Goal: Information Seeking & Learning: Learn about a topic

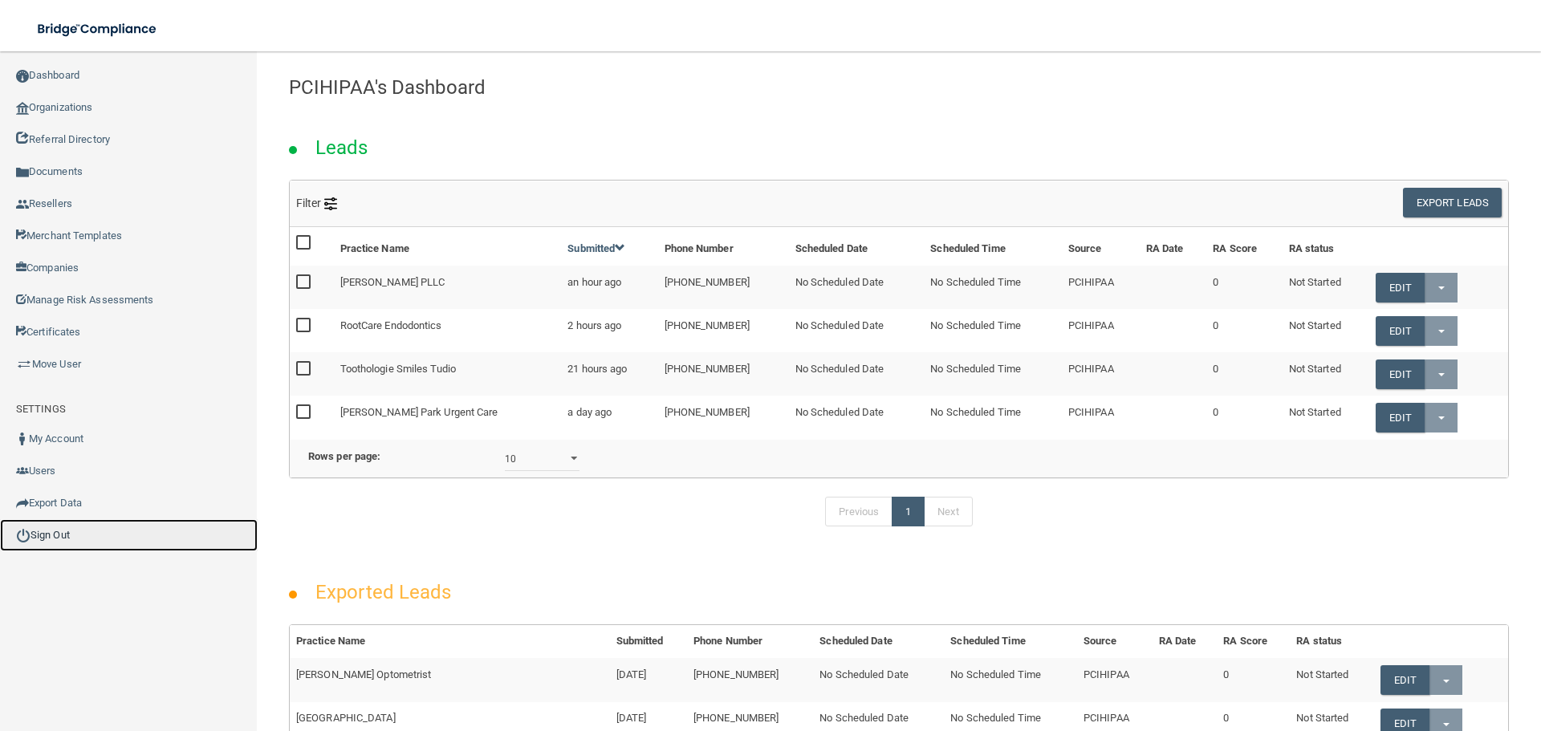
click at [88, 531] on link "Sign Out" at bounding box center [129, 535] width 258 height 32
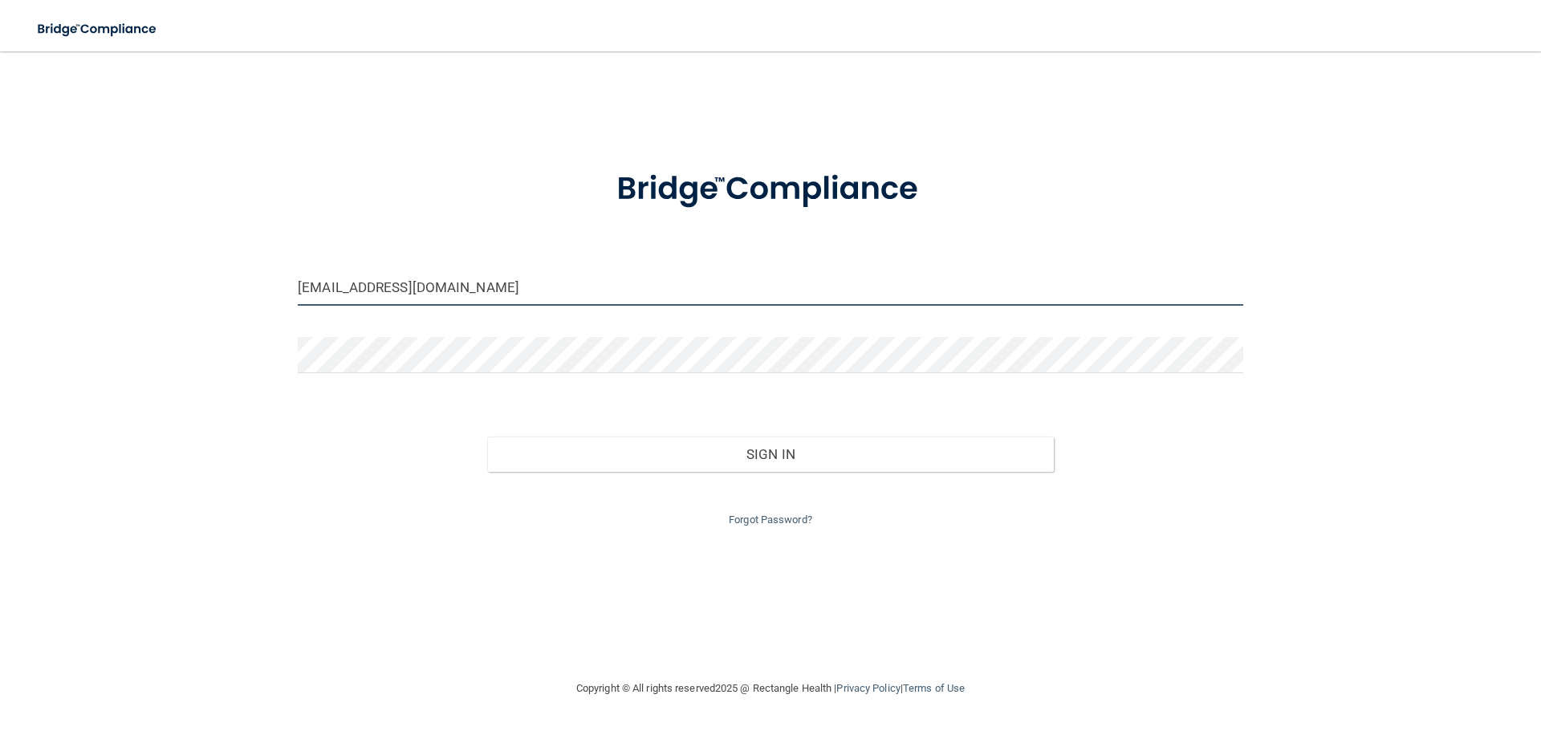
click at [469, 302] on input "[EMAIL_ADDRESS][DOMAIN_NAME]" at bounding box center [771, 288] width 946 height 36
type input "[EMAIL_ADDRESS][DOMAIN_NAME]"
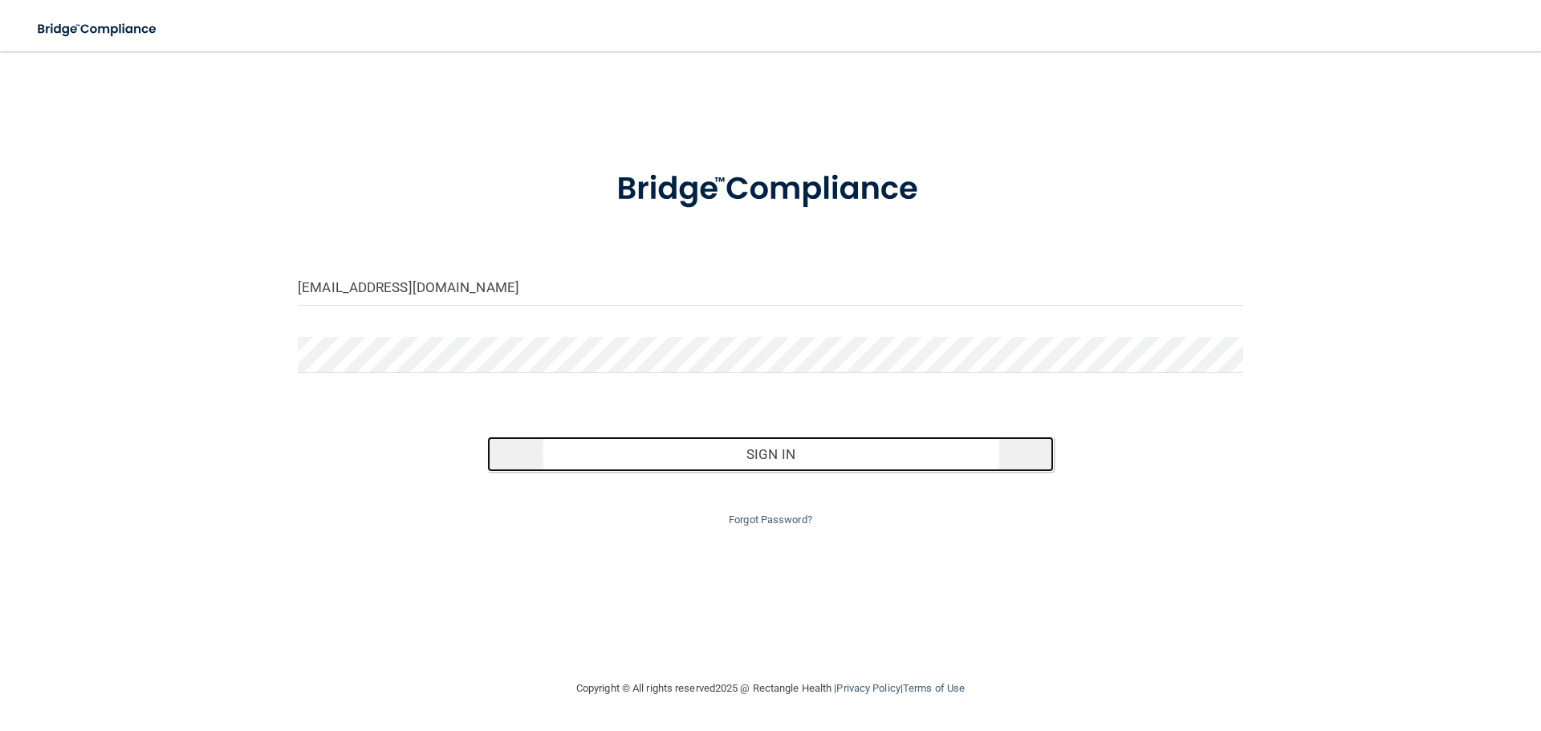
click at [616, 452] on button "Sign In" at bounding box center [771, 454] width 568 height 35
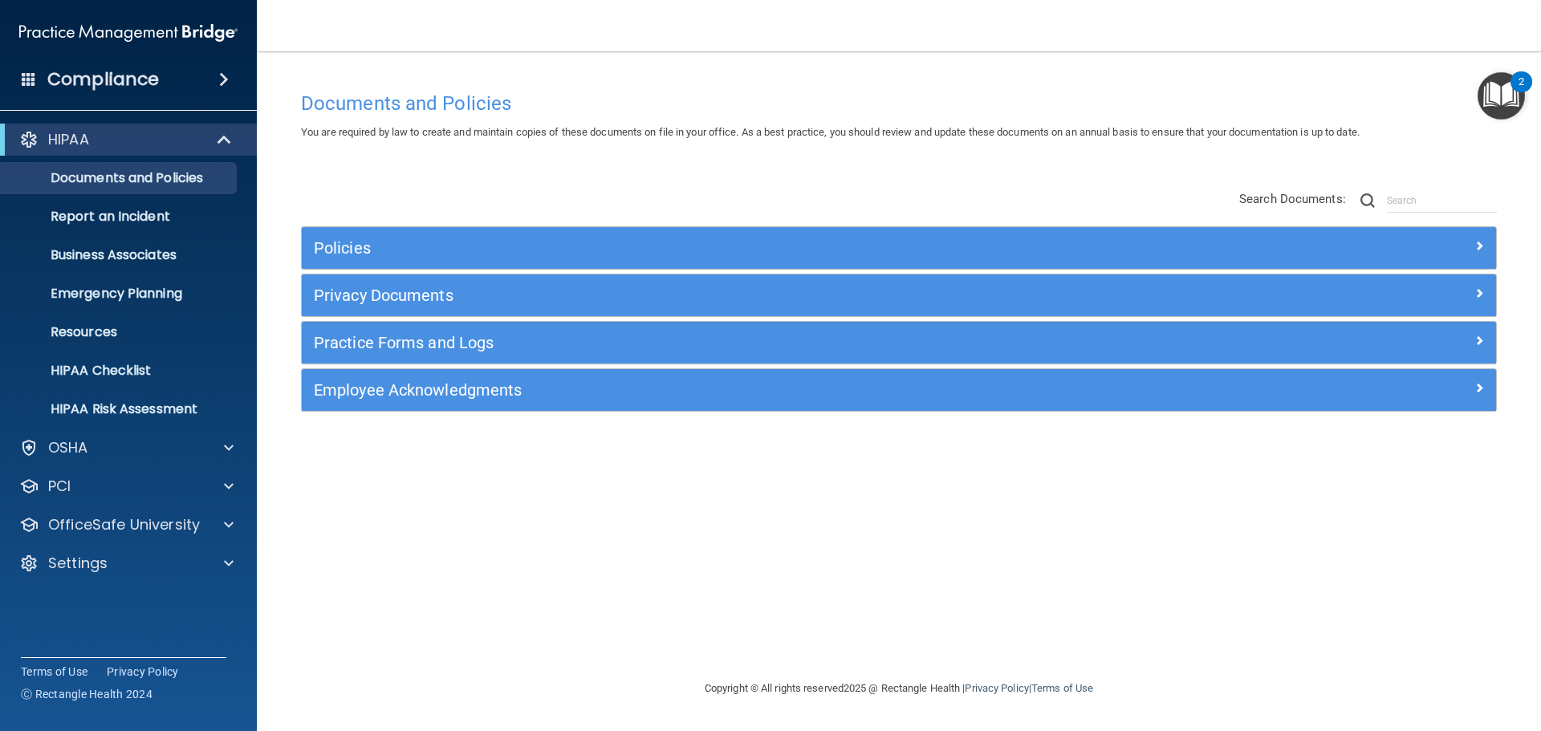
click at [1056, 572] on div "Documents and Policies You are required by law to create and maintain copies of…" at bounding box center [899, 381] width 1220 height 596
click at [222, 532] on div at bounding box center [226, 524] width 40 height 19
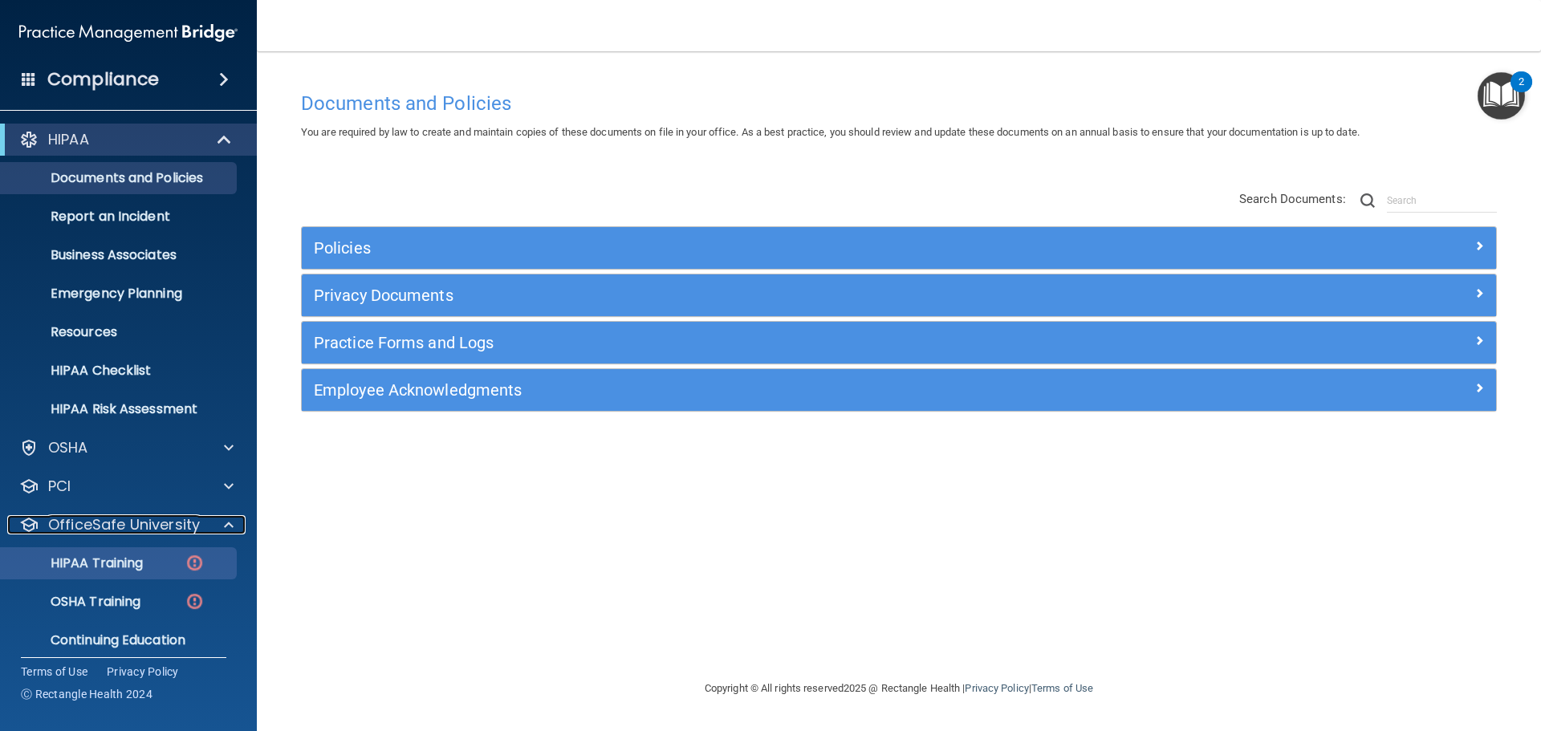
scroll to position [51, 0]
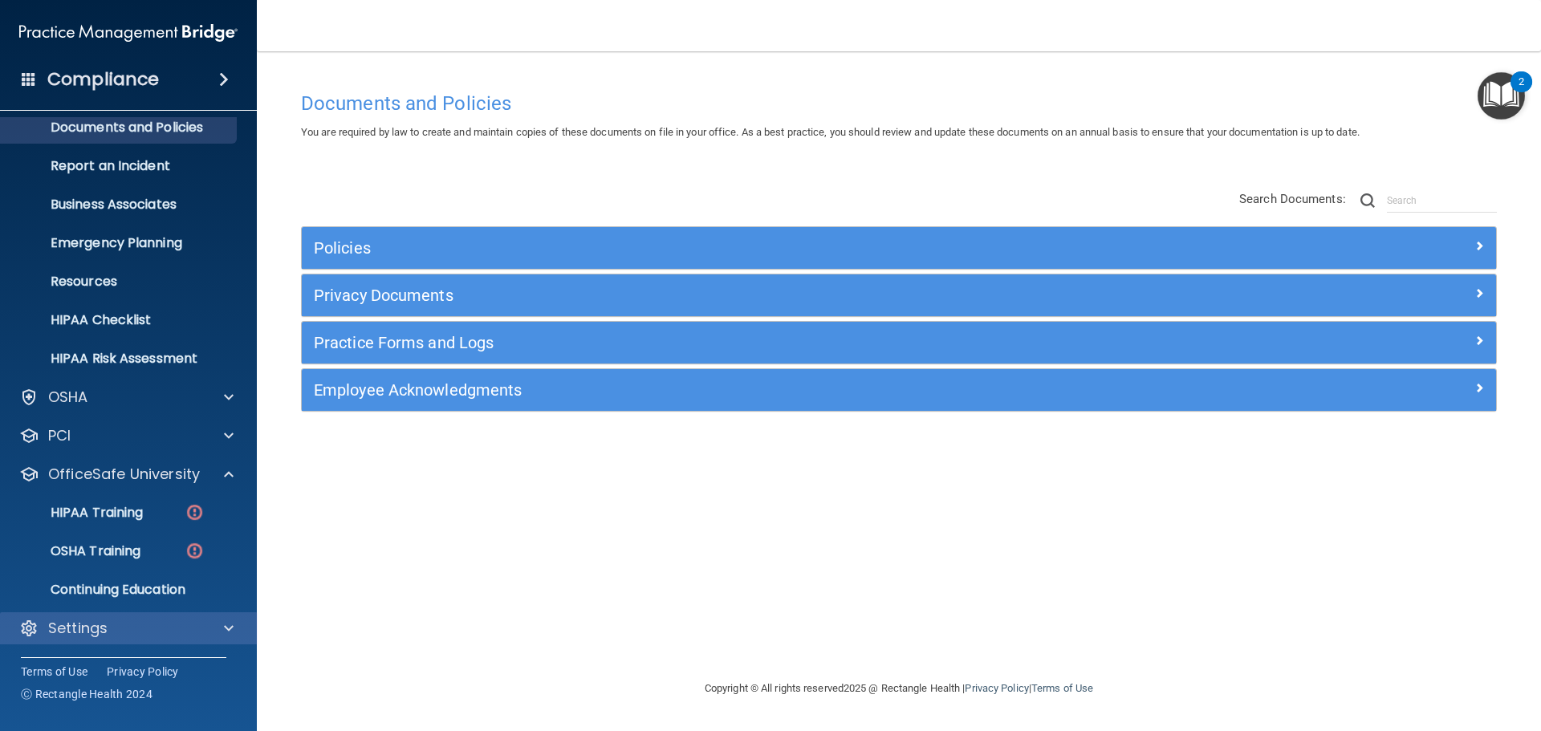
click at [160, 617] on div "Settings" at bounding box center [129, 628] width 258 height 32
click at [198, 633] on div "Settings" at bounding box center [106, 628] width 199 height 19
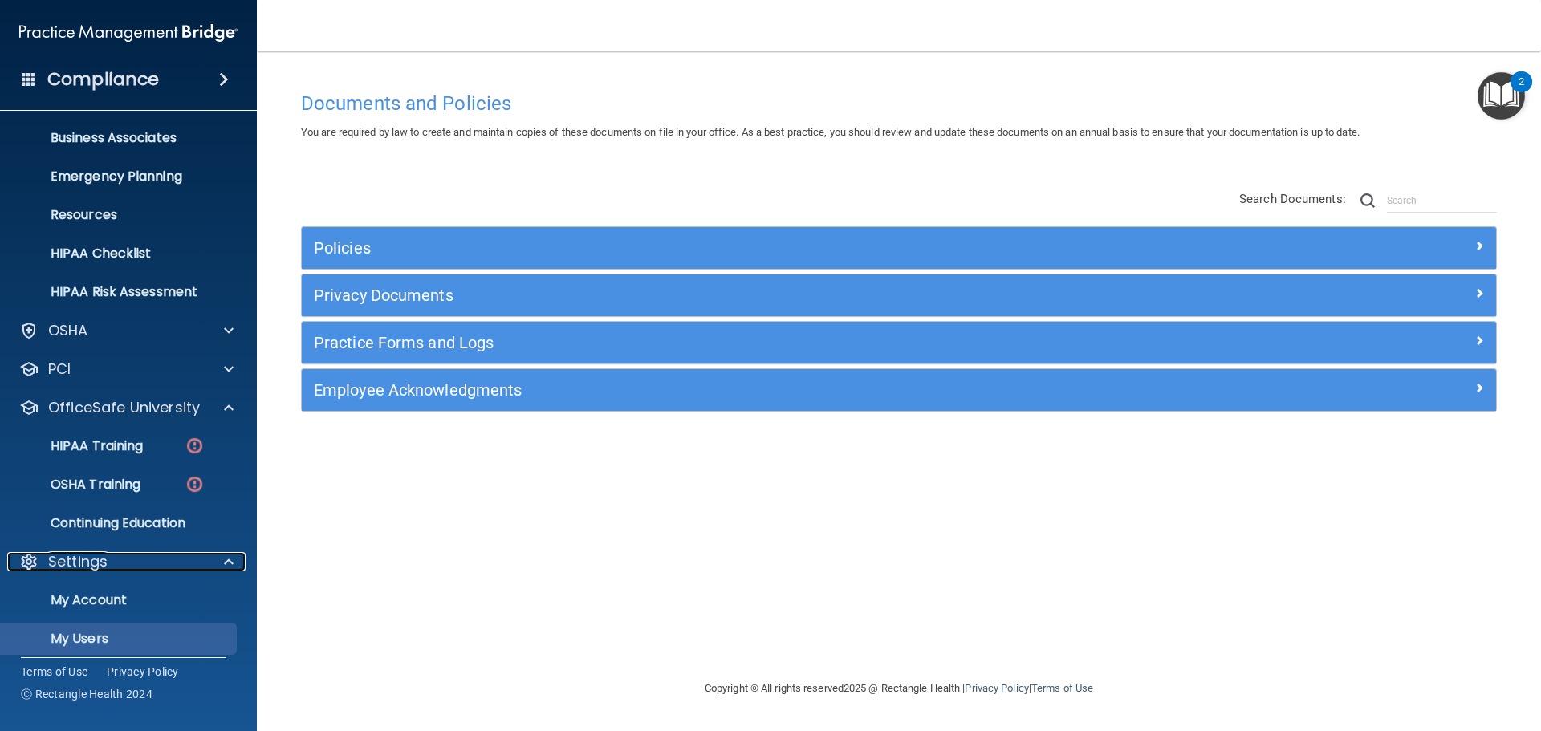
scroll to position [199, 0]
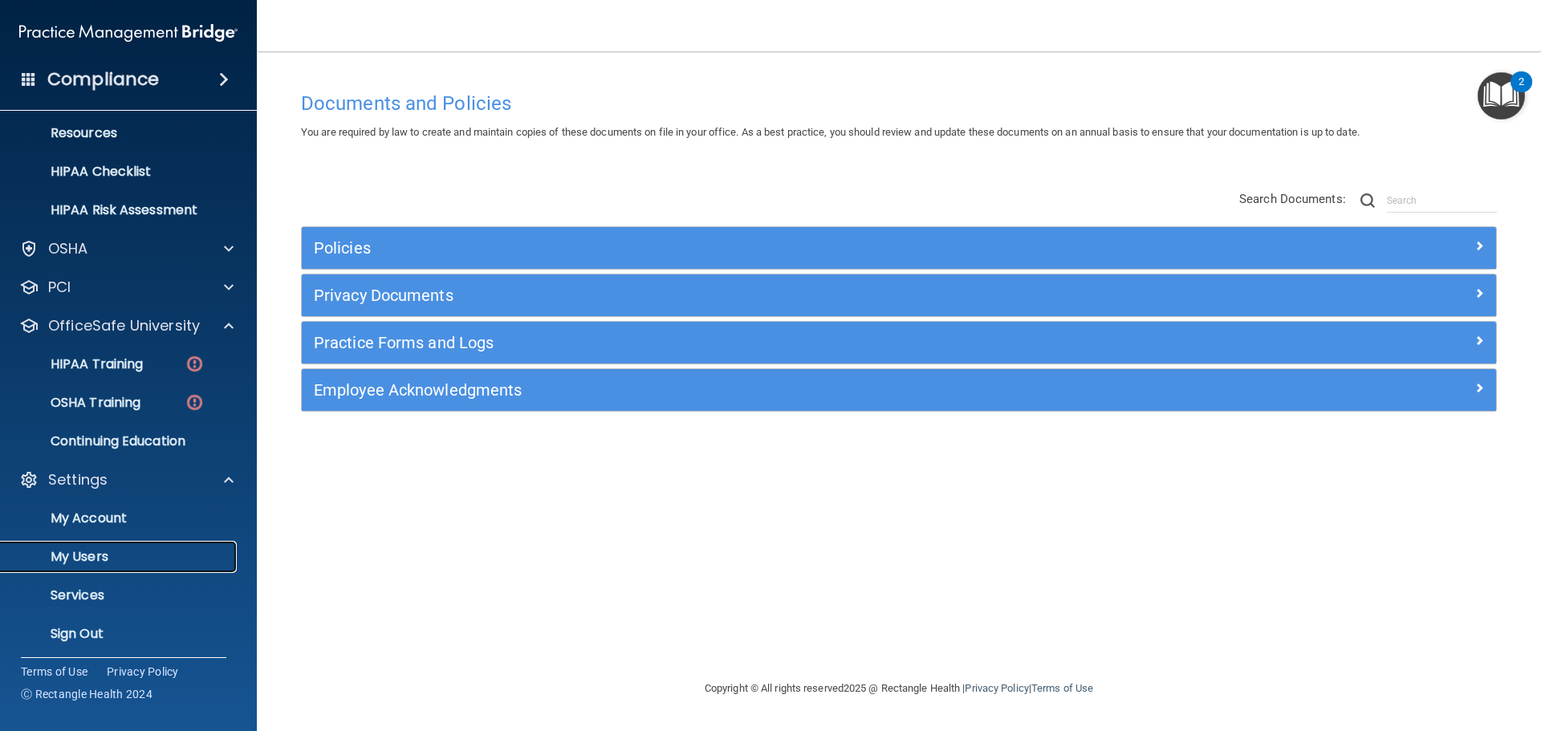
click at [173, 549] on p "My Users" at bounding box center [119, 557] width 219 height 16
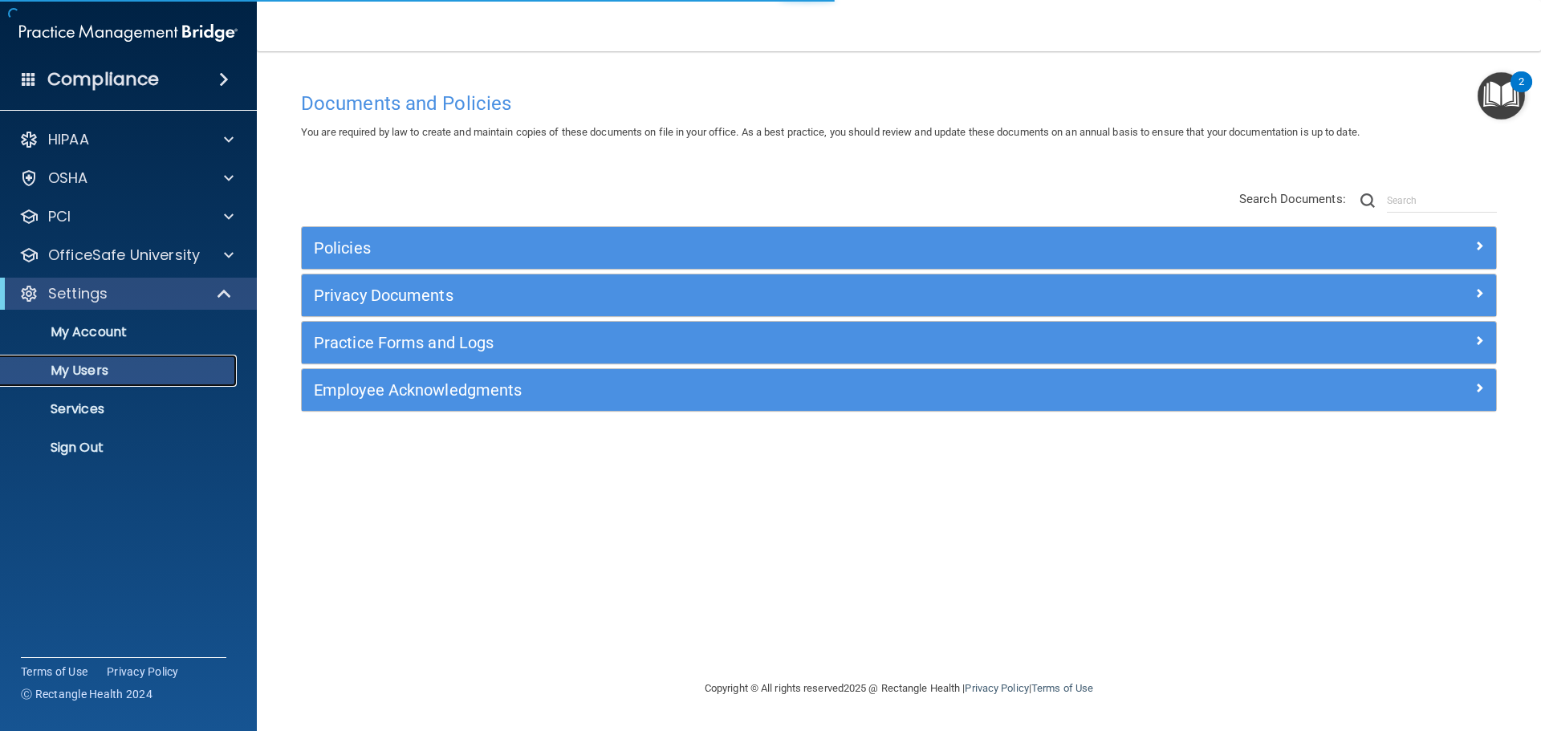
select select "20"
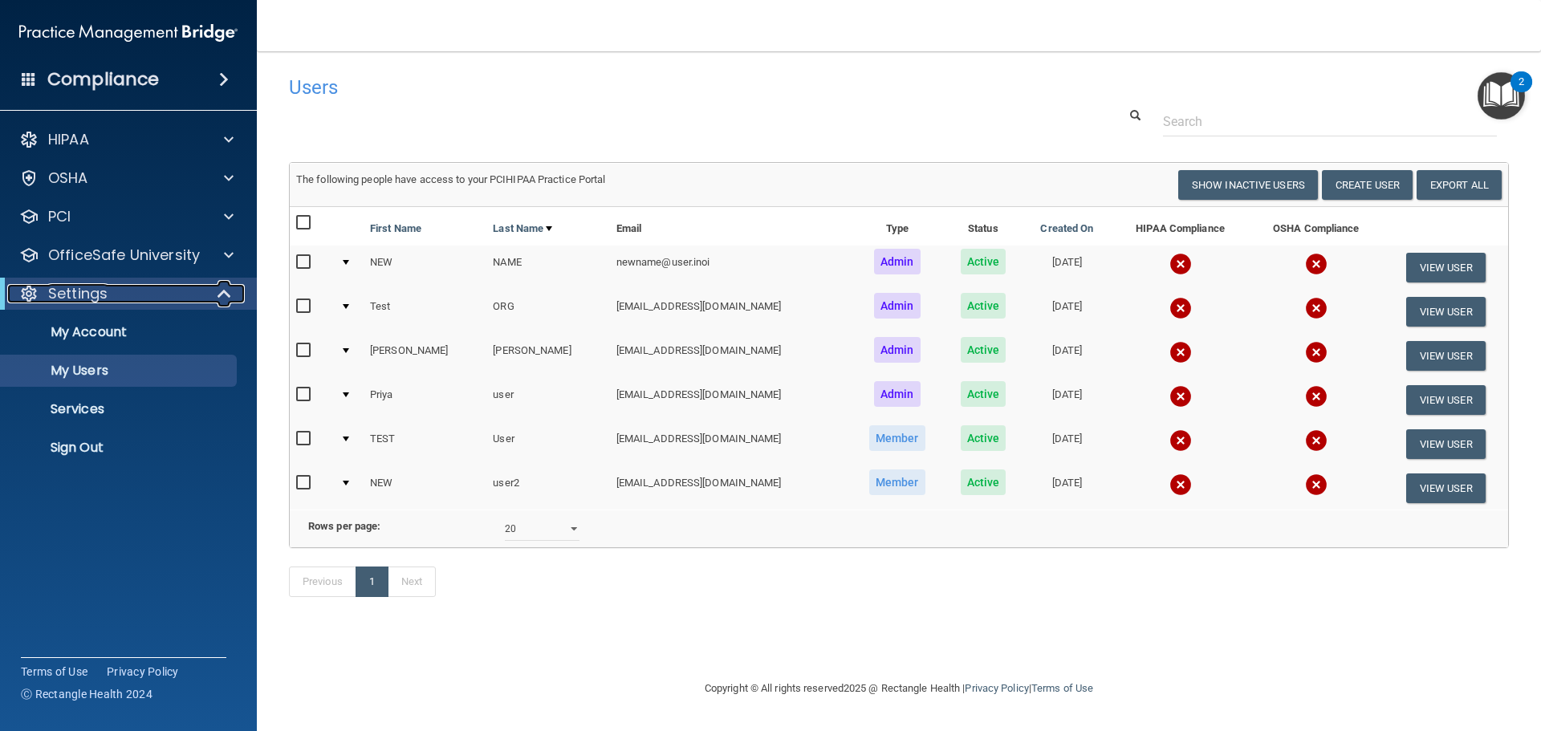
click at [235, 296] on div at bounding box center [224, 293] width 39 height 19
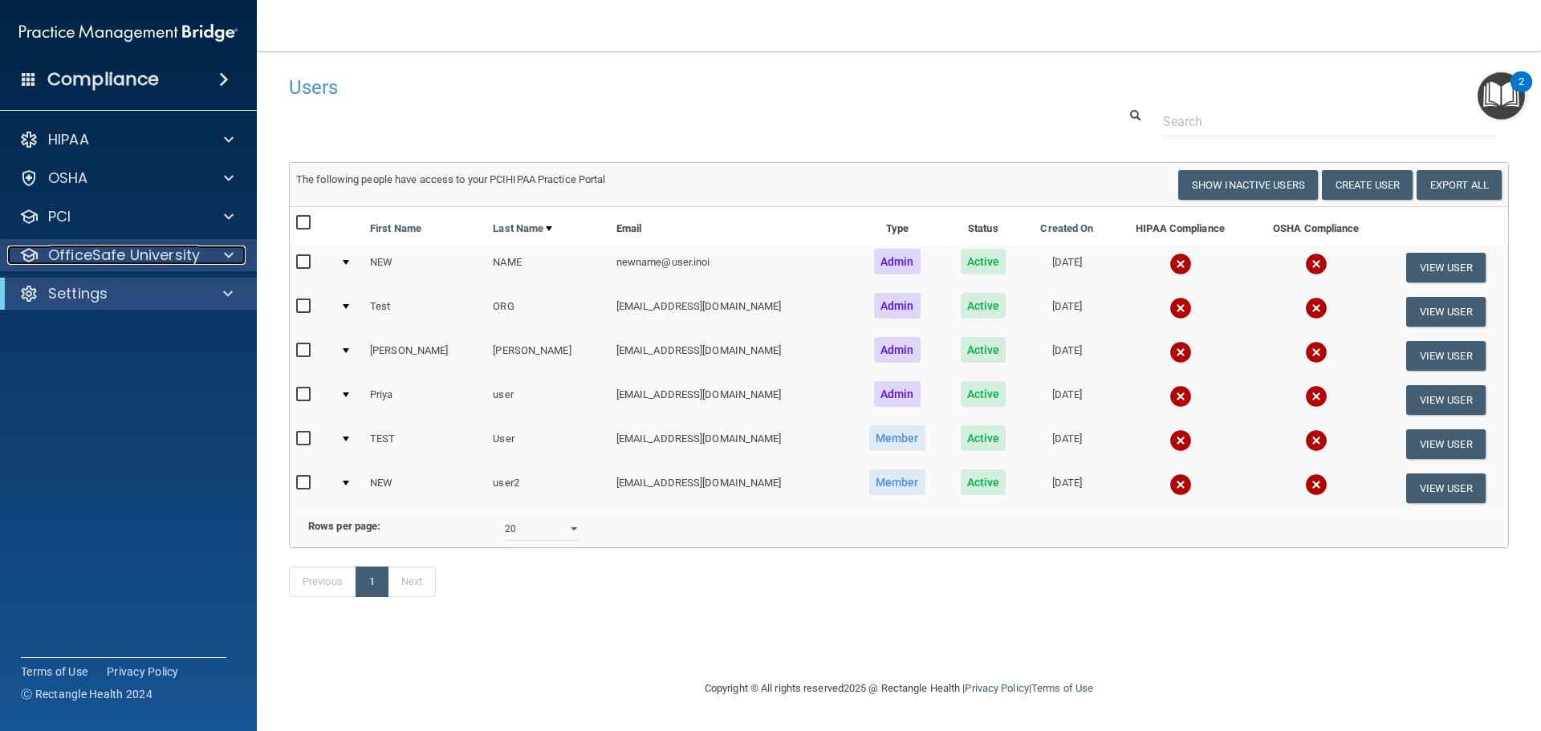
click at [235, 248] on div at bounding box center [226, 255] width 40 height 19
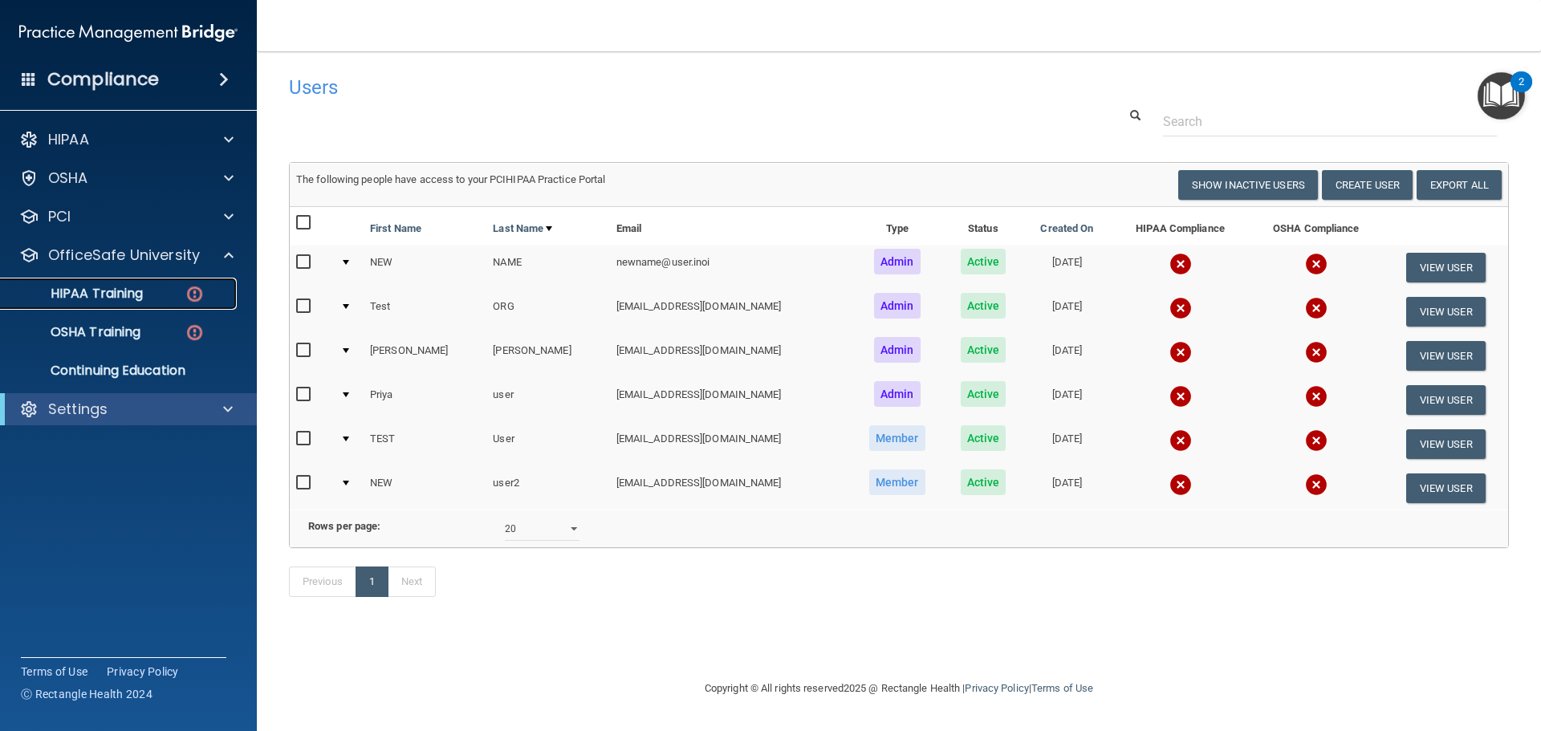
click at [186, 286] on img at bounding box center [195, 294] width 20 height 20
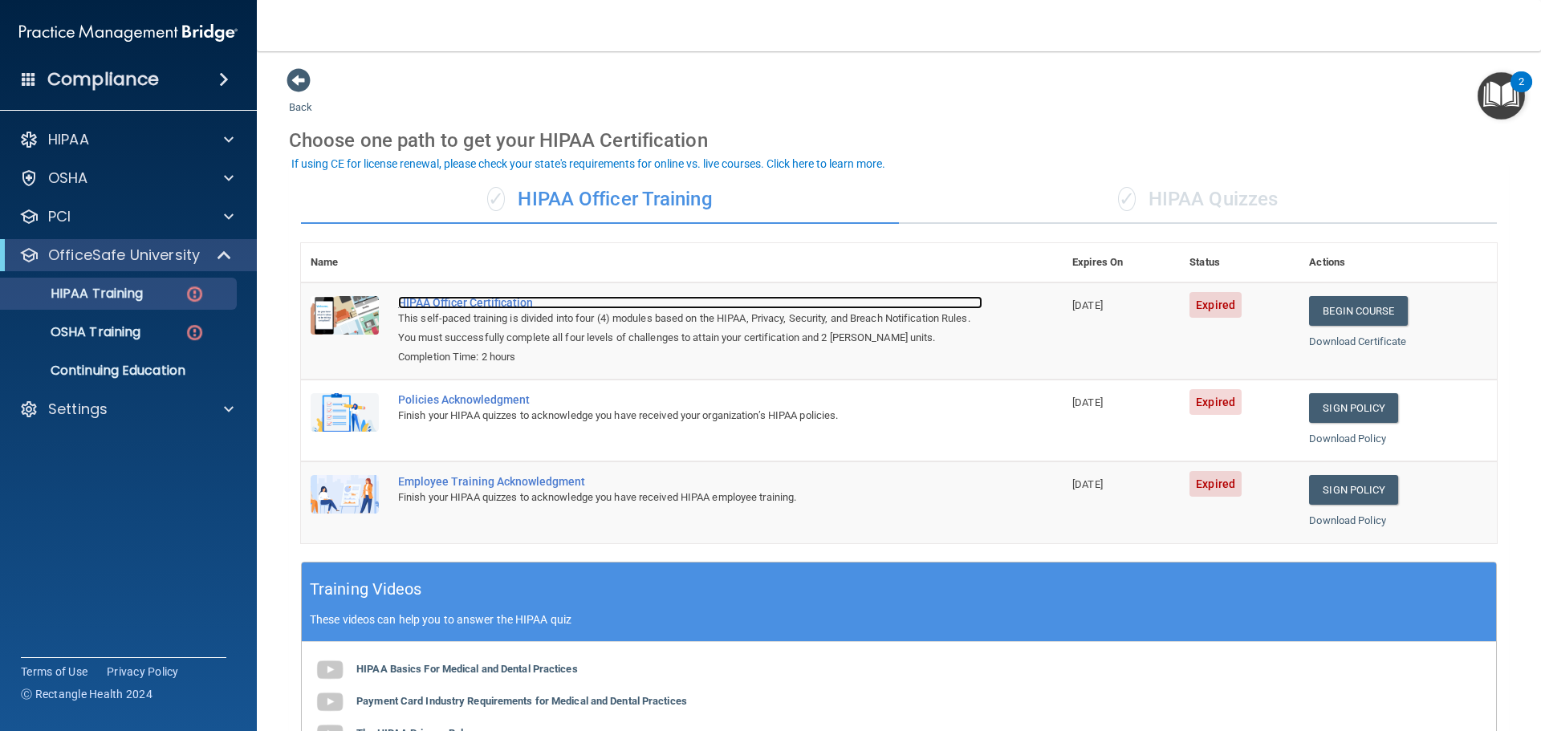
click at [503, 308] on div "HIPAA Officer Certification" at bounding box center [690, 302] width 584 height 13
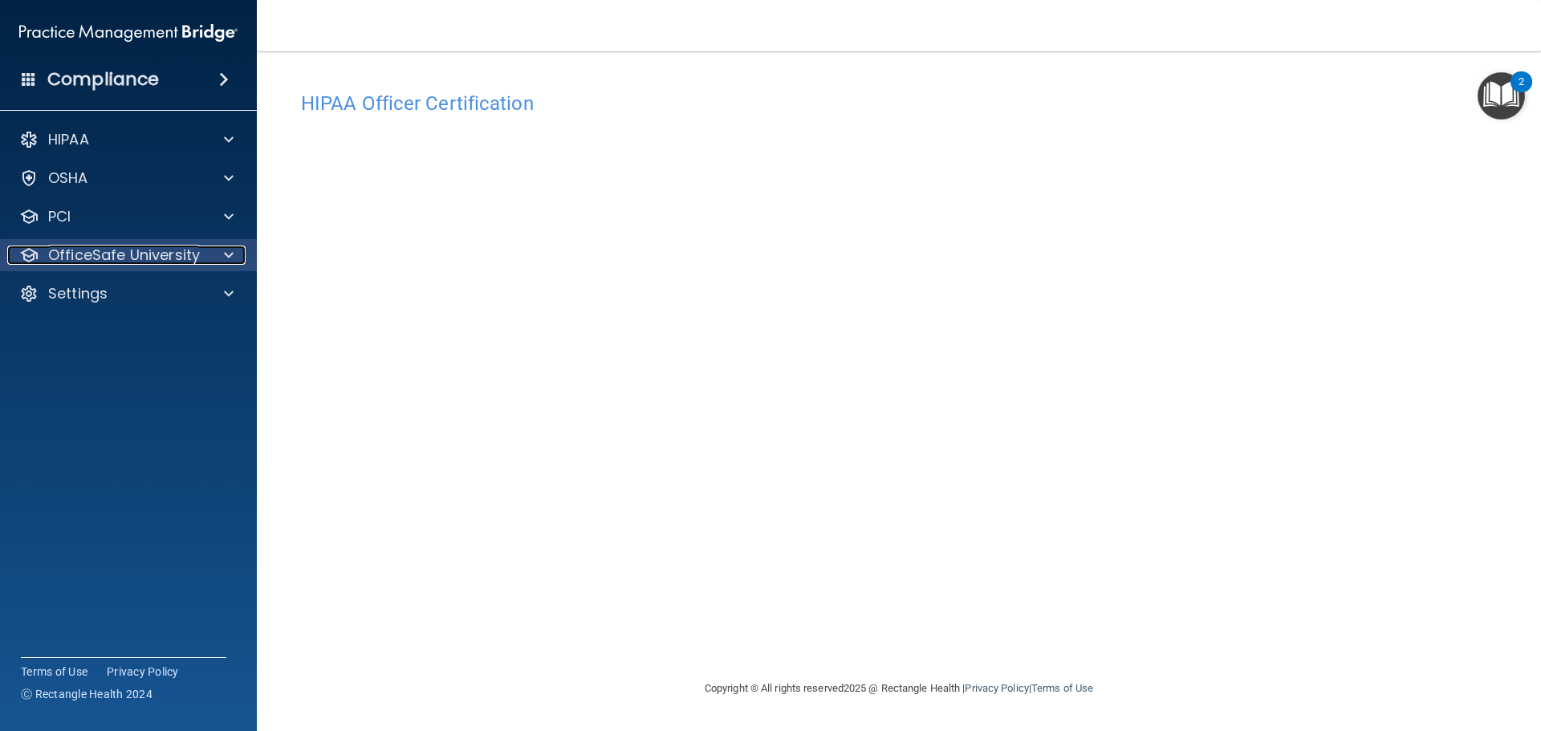
click at [213, 254] on div at bounding box center [226, 255] width 40 height 19
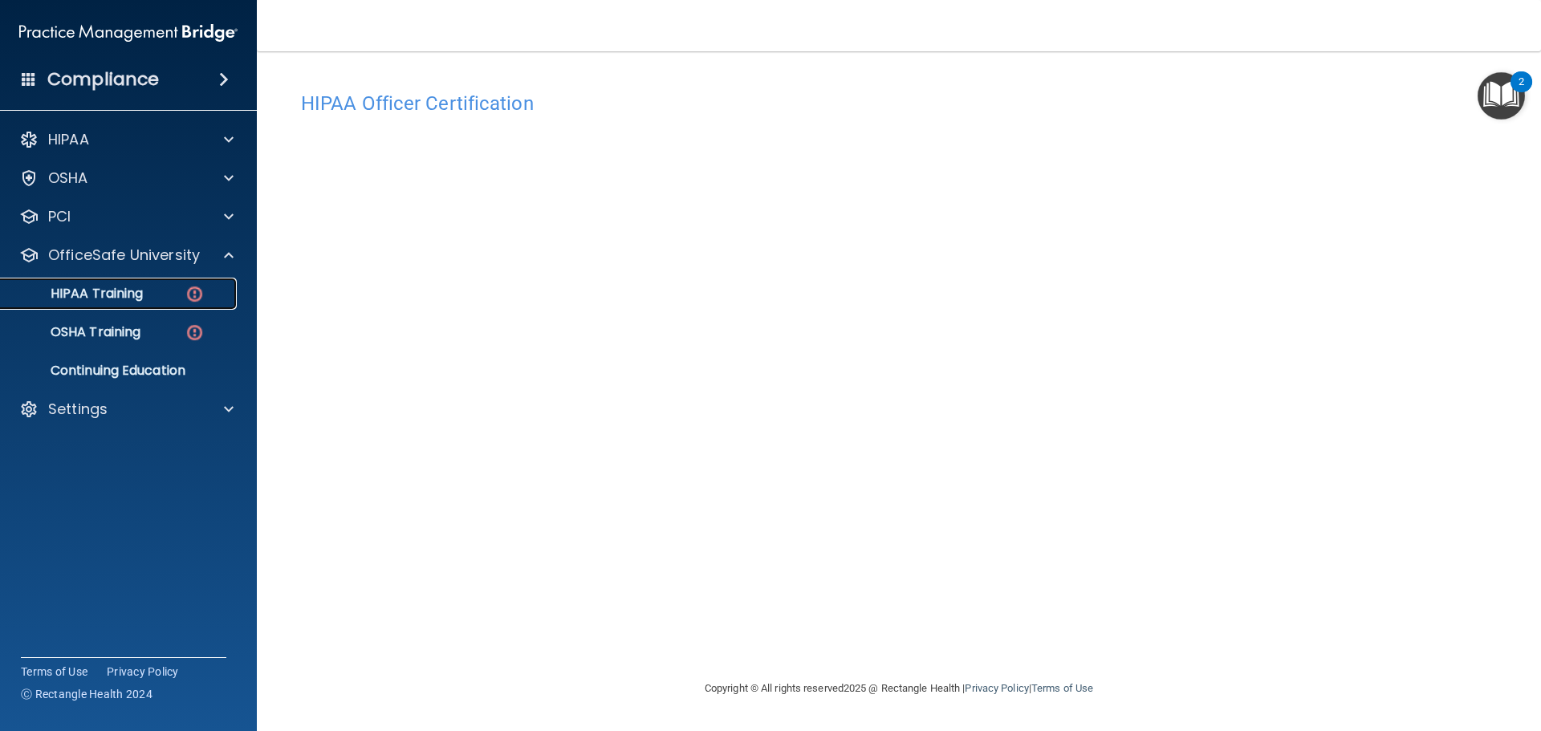
click at [153, 298] on div "HIPAA Training" at bounding box center [119, 294] width 219 height 16
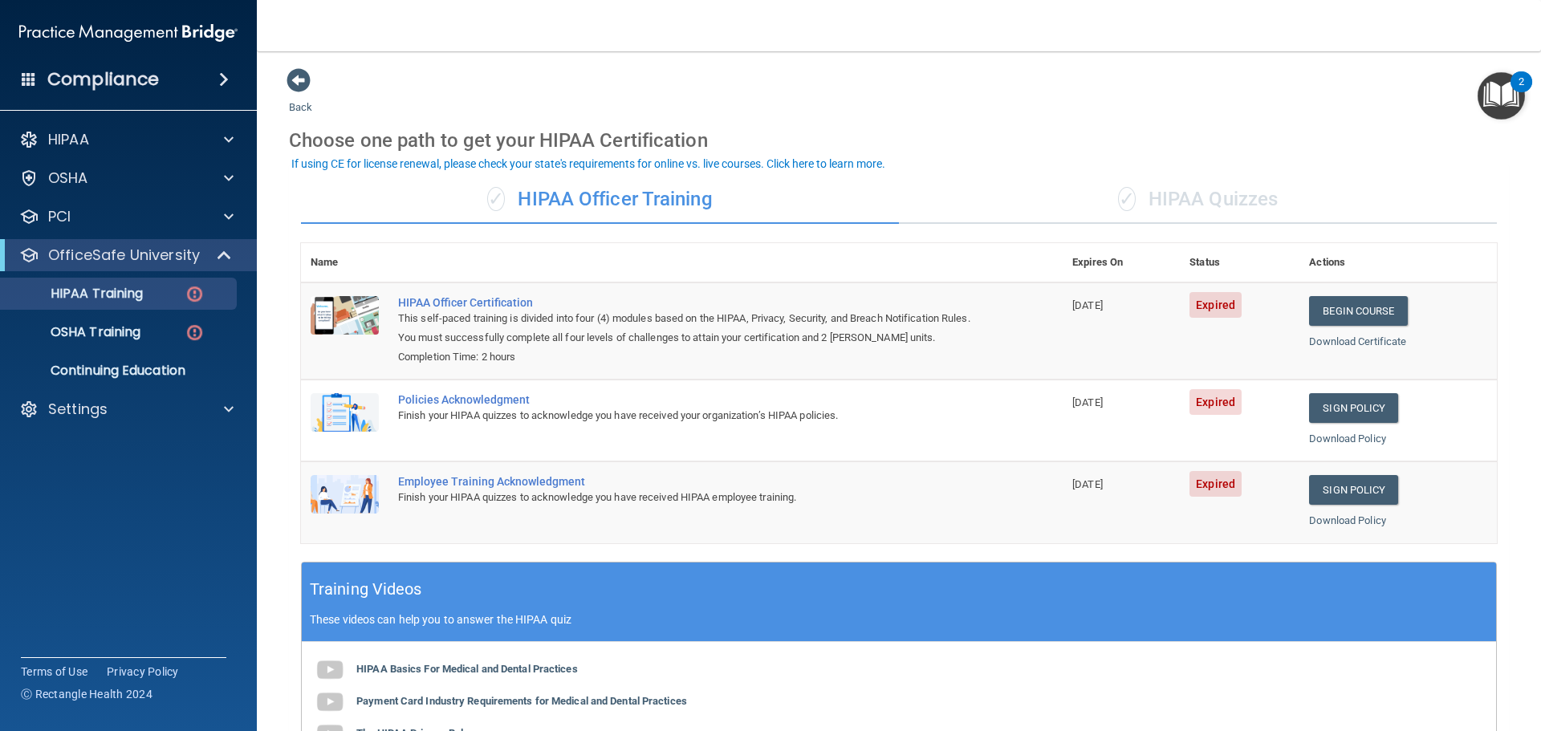
click at [1235, 210] on div "✓ HIPAA Quizzes" at bounding box center [1198, 200] width 598 height 48
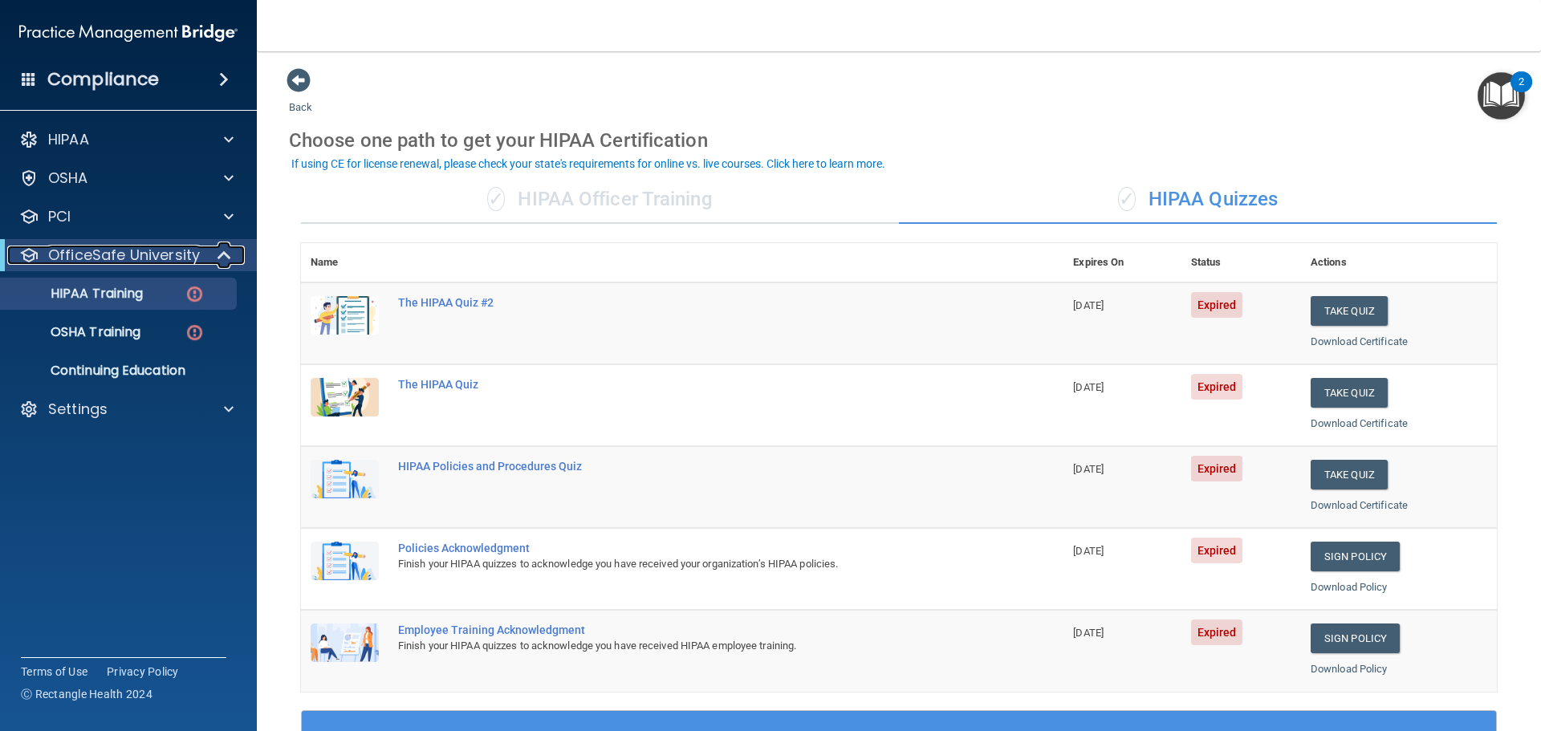
click at [234, 258] on div at bounding box center [224, 255] width 39 height 19
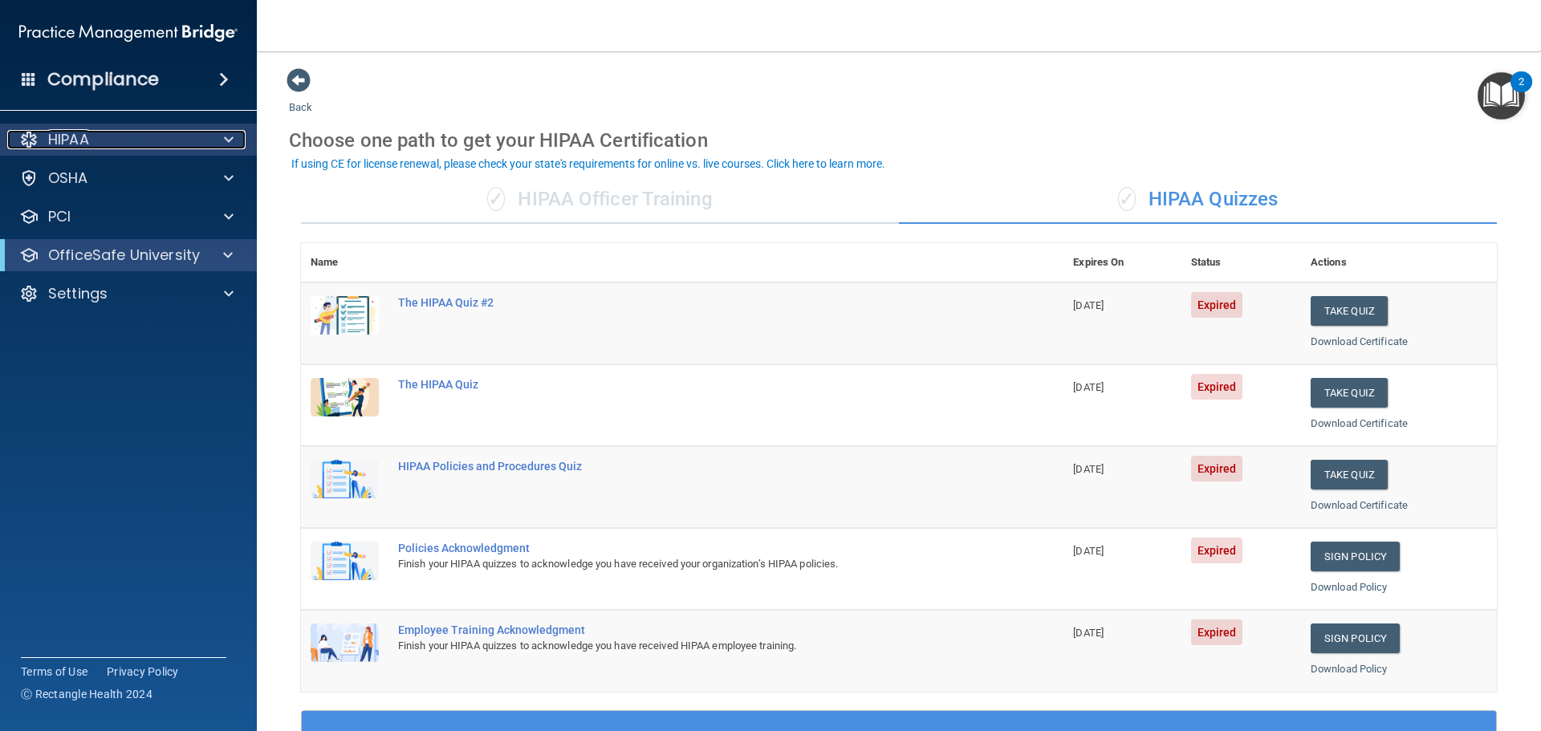
click at [230, 138] on span at bounding box center [229, 139] width 10 height 19
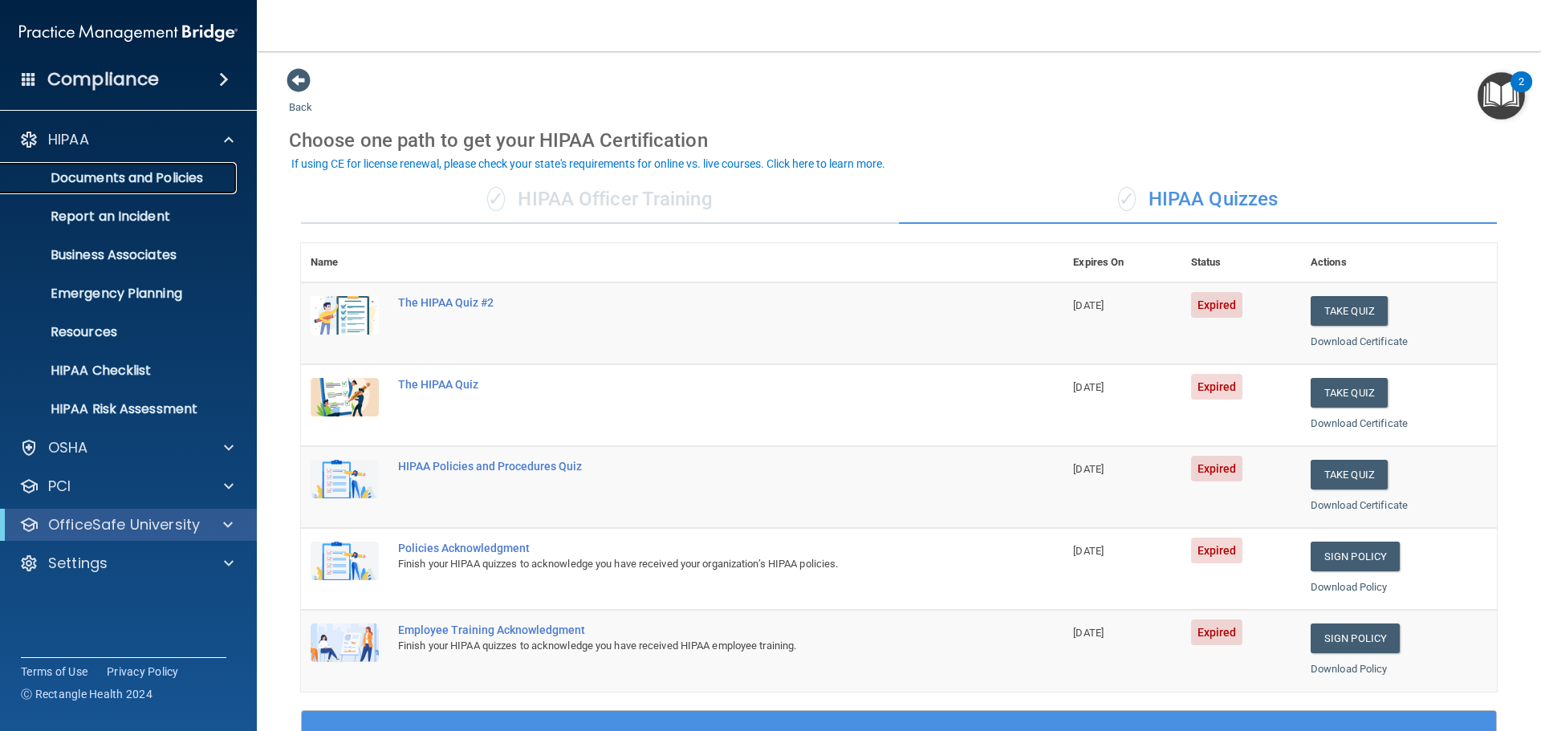
click at [178, 179] on p "Documents and Policies" at bounding box center [119, 178] width 219 height 16
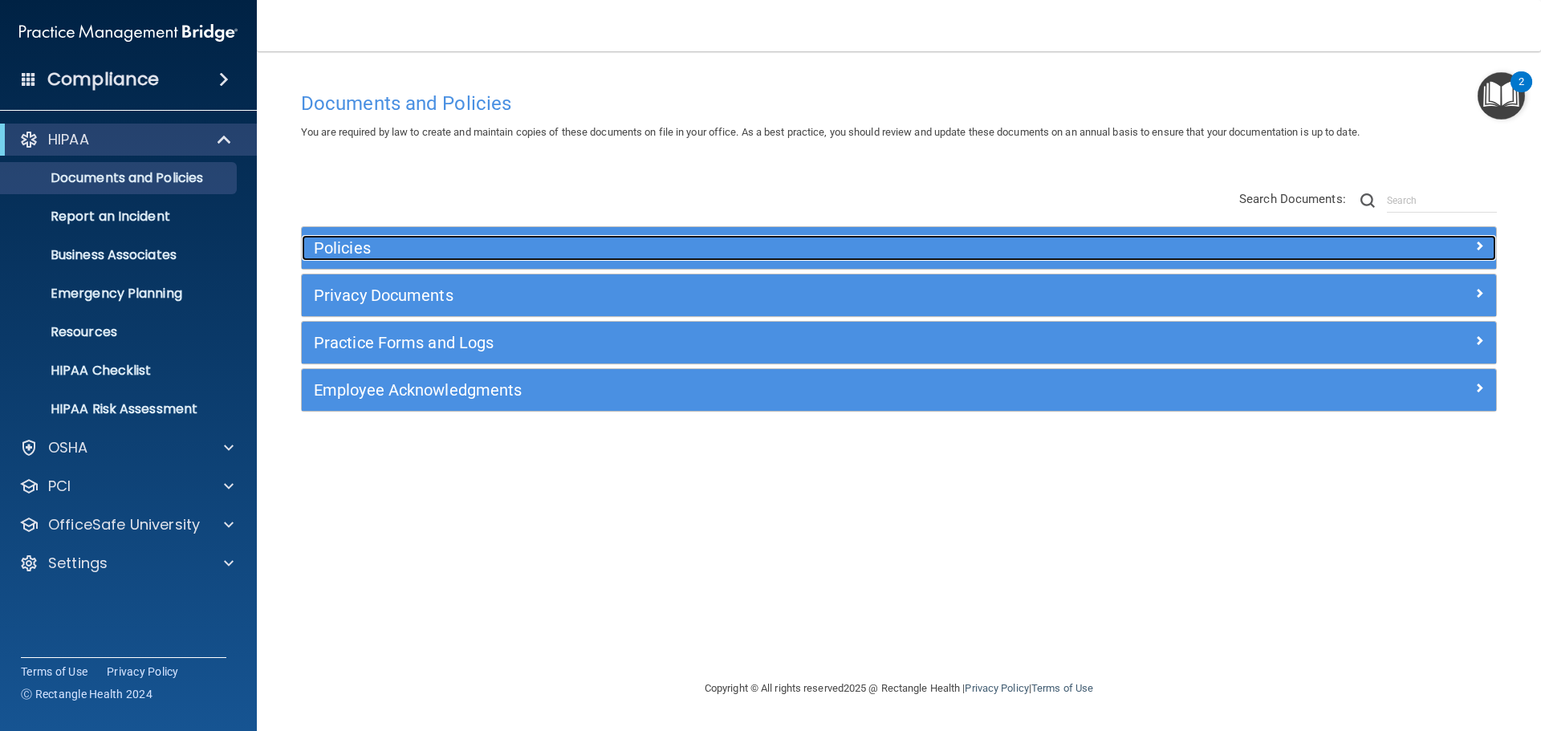
click at [522, 253] on h5 "Policies" at bounding box center [750, 248] width 872 height 18
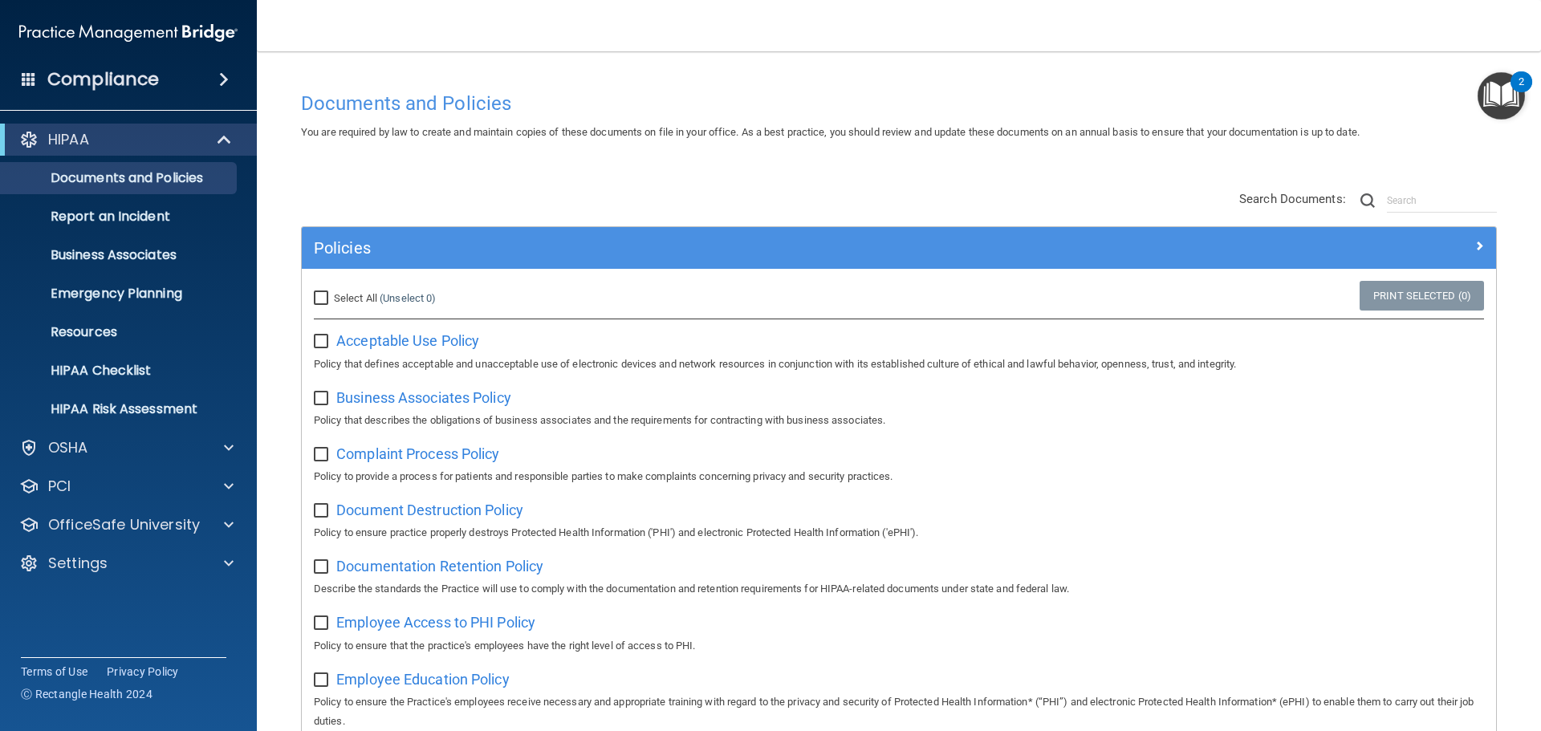
click at [224, 78] on span at bounding box center [224, 79] width 10 height 19
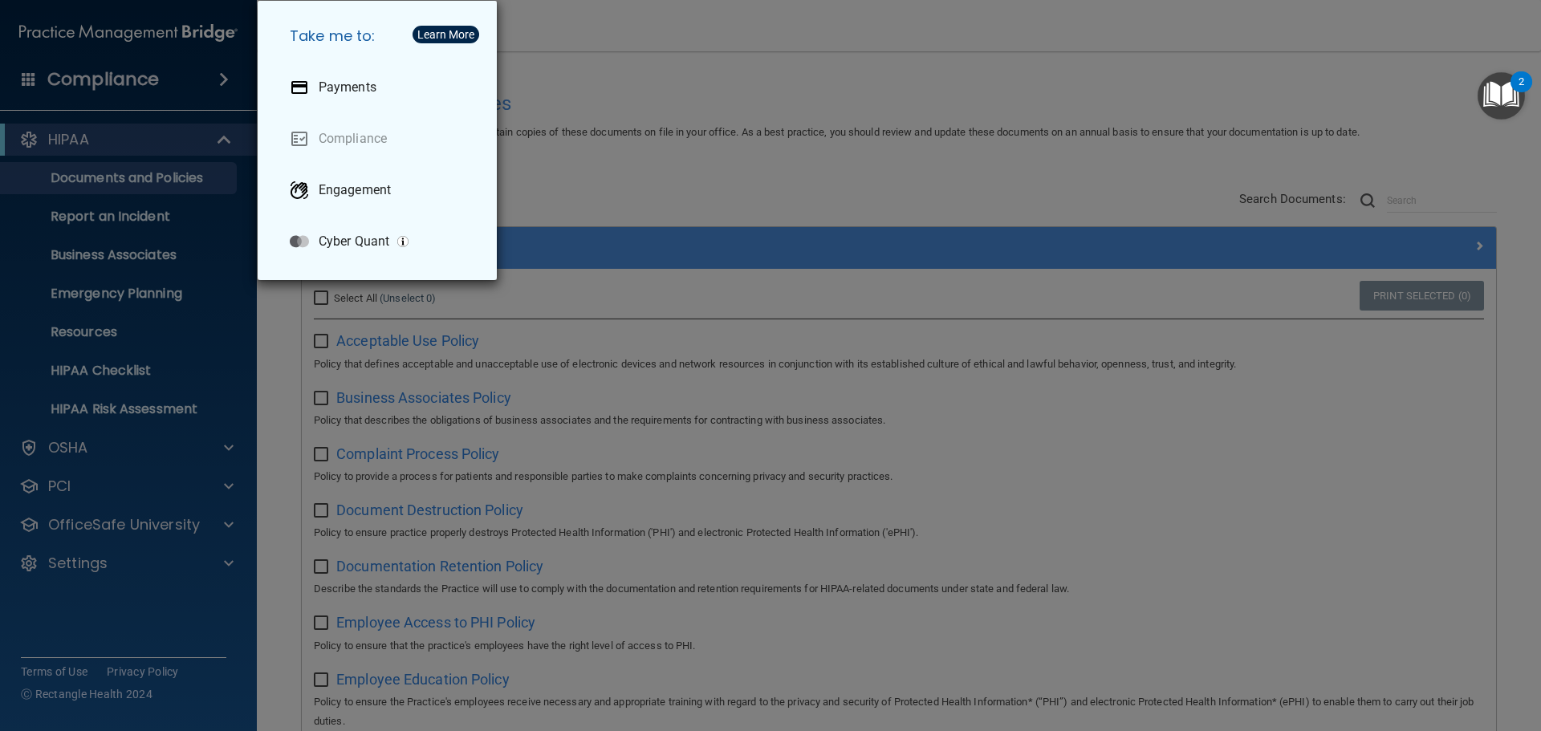
click at [606, 170] on div "Take me to: Payments Compliance Engagement Cyber Quant" at bounding box center [770, 365] width 1541 height 731
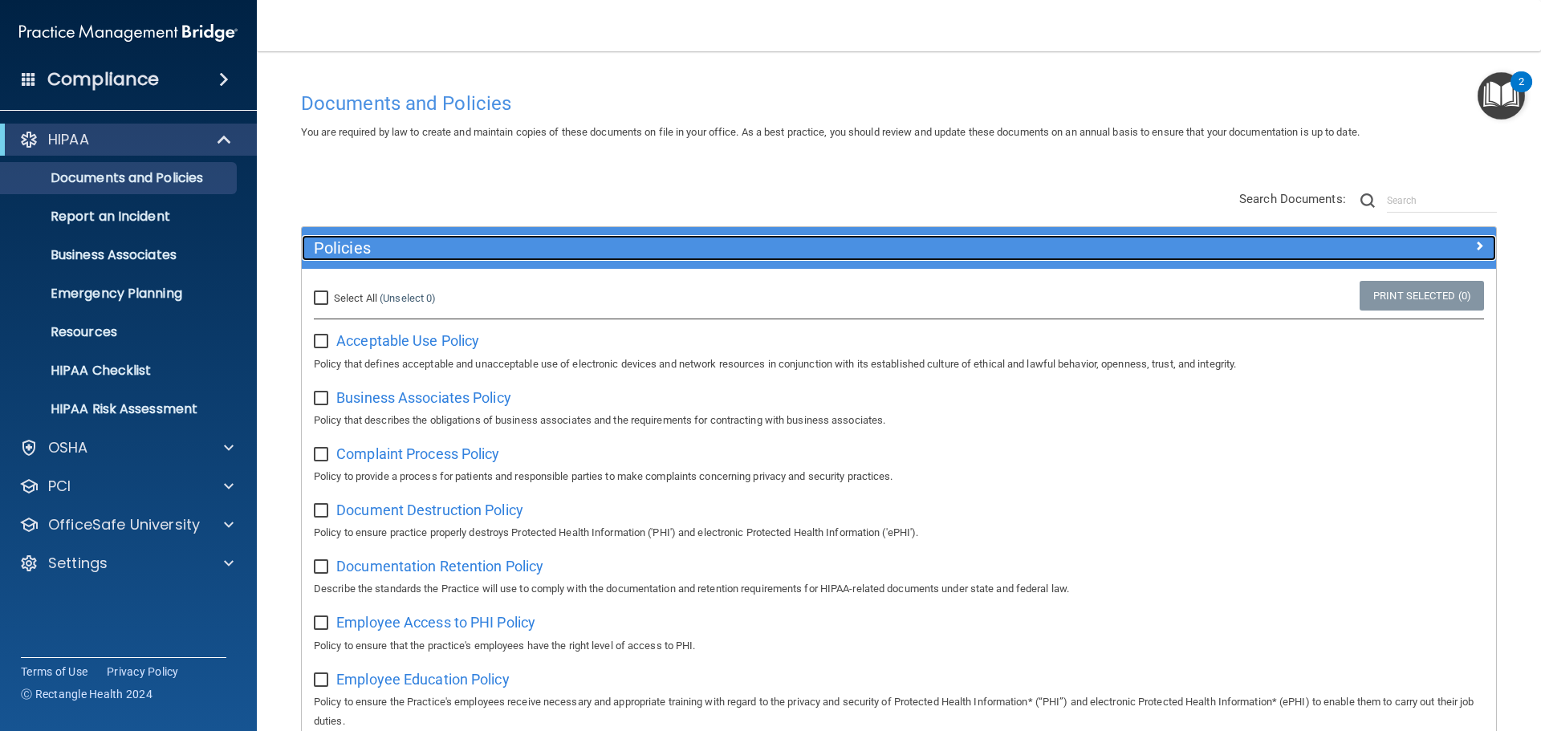
click at [550, 244] on h5 "Policies" at bounding box center [750, 248] width 872 height 18
